Goal: Check status: Check status

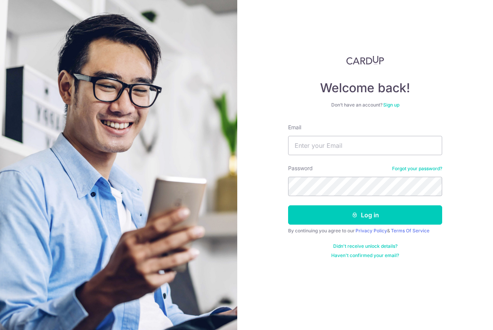
type input "[EMAIL_ADDRESS][DOMAIN_NAME]"
click at [288, 205] on button "Log in" at bounding box center [365, 214] width 154 height 19
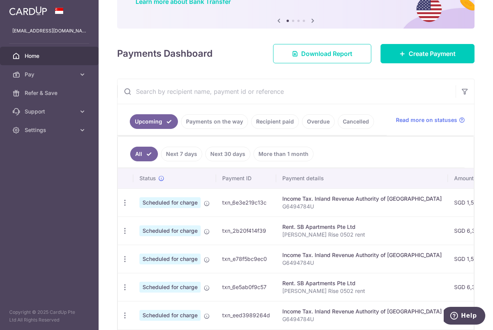
scroll to position [77, 0]
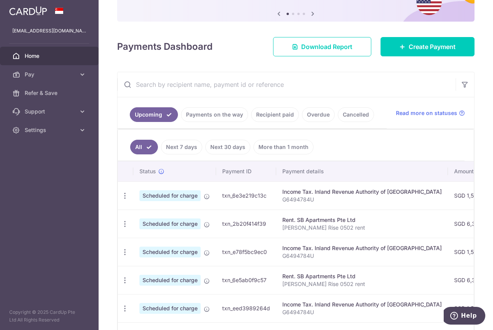
click at [241, 113] on link "Payments on the way" at bounding box center [214, 114] width 67 height 15
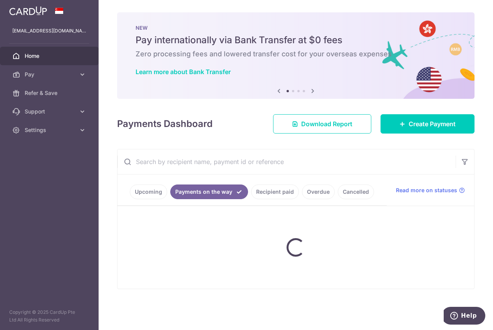
scroll to position [0, 0]
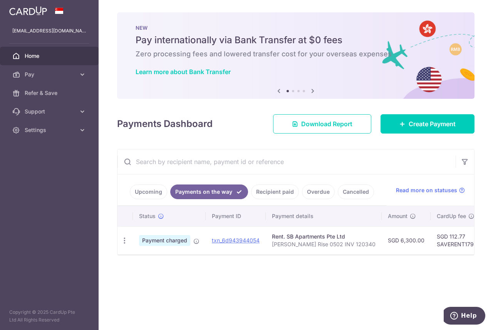
click at [273, 193] on link "Recipient paid" at bounding box center [275, 191] width 48 height 15
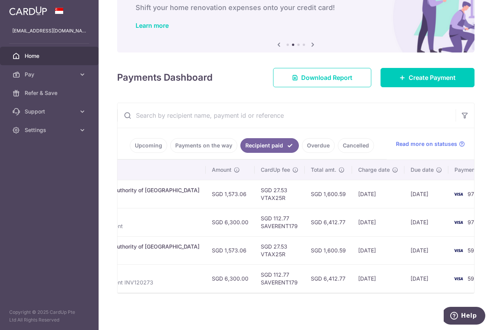
scroll to position [0, 226]
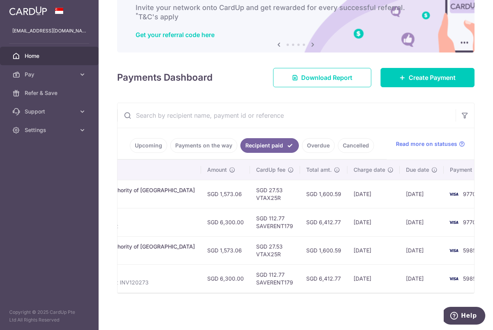
click at [61, 10] on span at bounding box center [59, 11] width 9 height 6
